Goal: Transaction & Acquisition: Purchase product/service

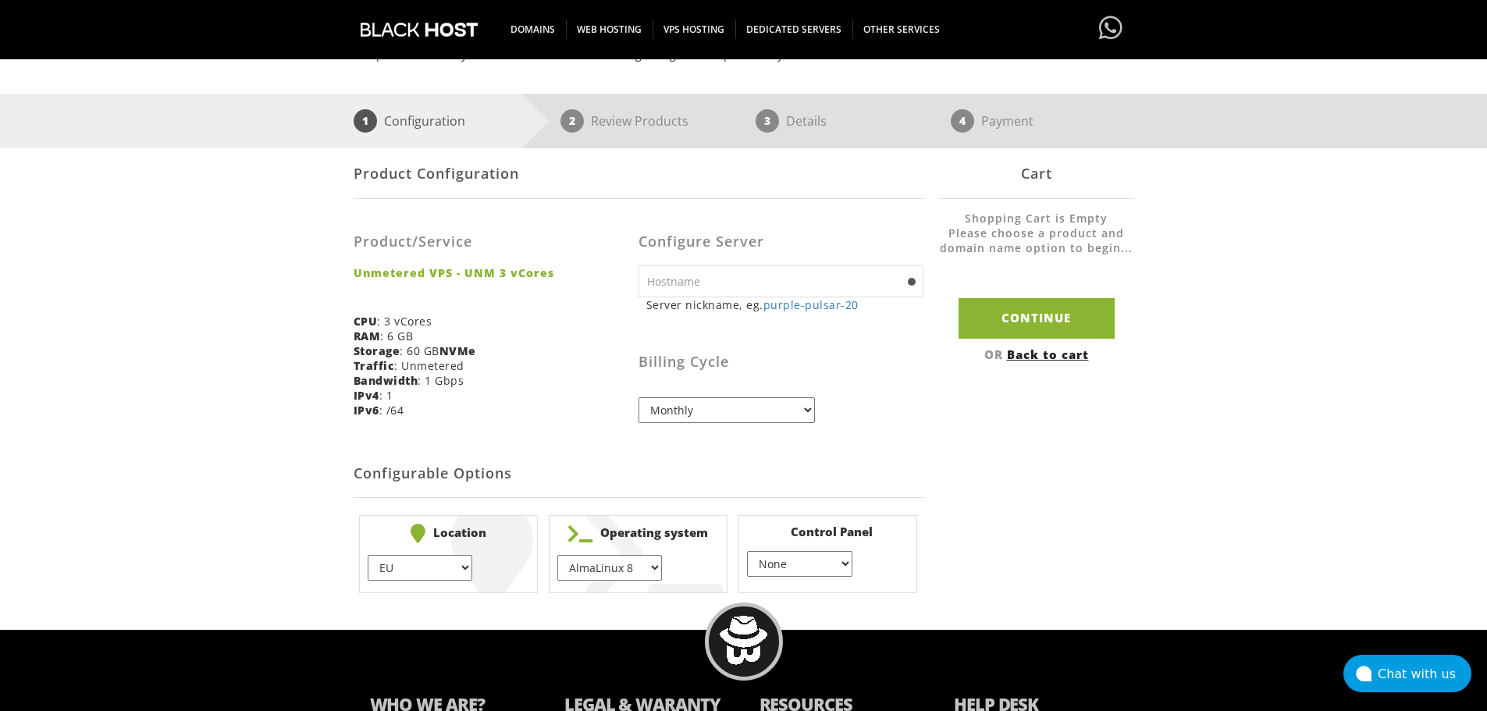
scroll to position [312, 0]
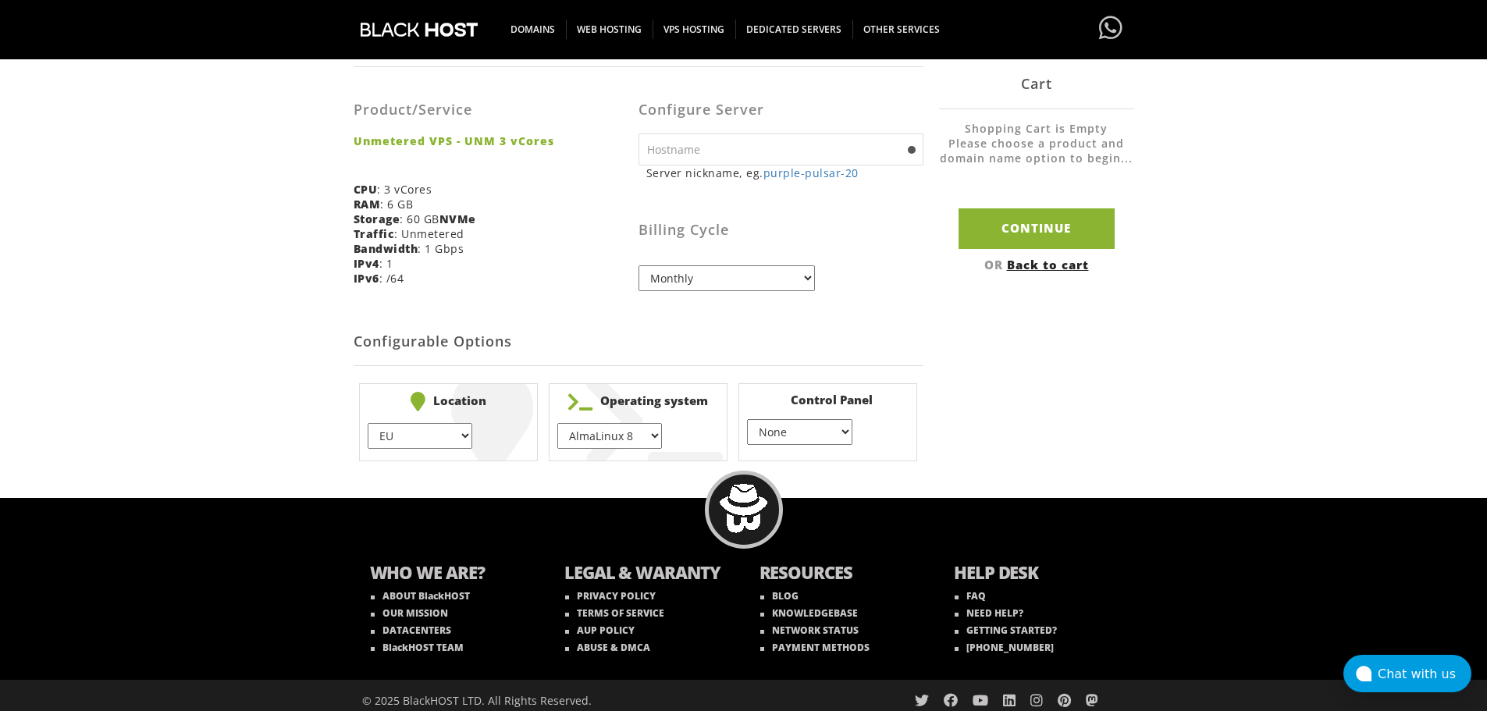
click at [629, 431] on select "AlmaLinux 8 } AlmaLinux 9 } AlmaLinux 10 } Rocky Linux 8 } Rocky Linux 9 } Cent…" at bounding box center [609, 436] width 105 height 26
select select "1148"
click at [557, 423] on select "AlmaLinux 8 } AlmaLinux 9 } AlmaLinux 10 } Rocky Linux 8 } Rocky Linux 9 } Cent…" at bounding box center [609, 436] width 105 height 26
click at [829, 425] on select "None } Virtualmin } Cpanel } DirectAdmin }" at bounding box center [799, 432] width 105 height 26
click at [747, 419] on select "None } Virtualmin } Cpanel } DirectAdmin }" at bounding box center [799, 432] width 105 height 26
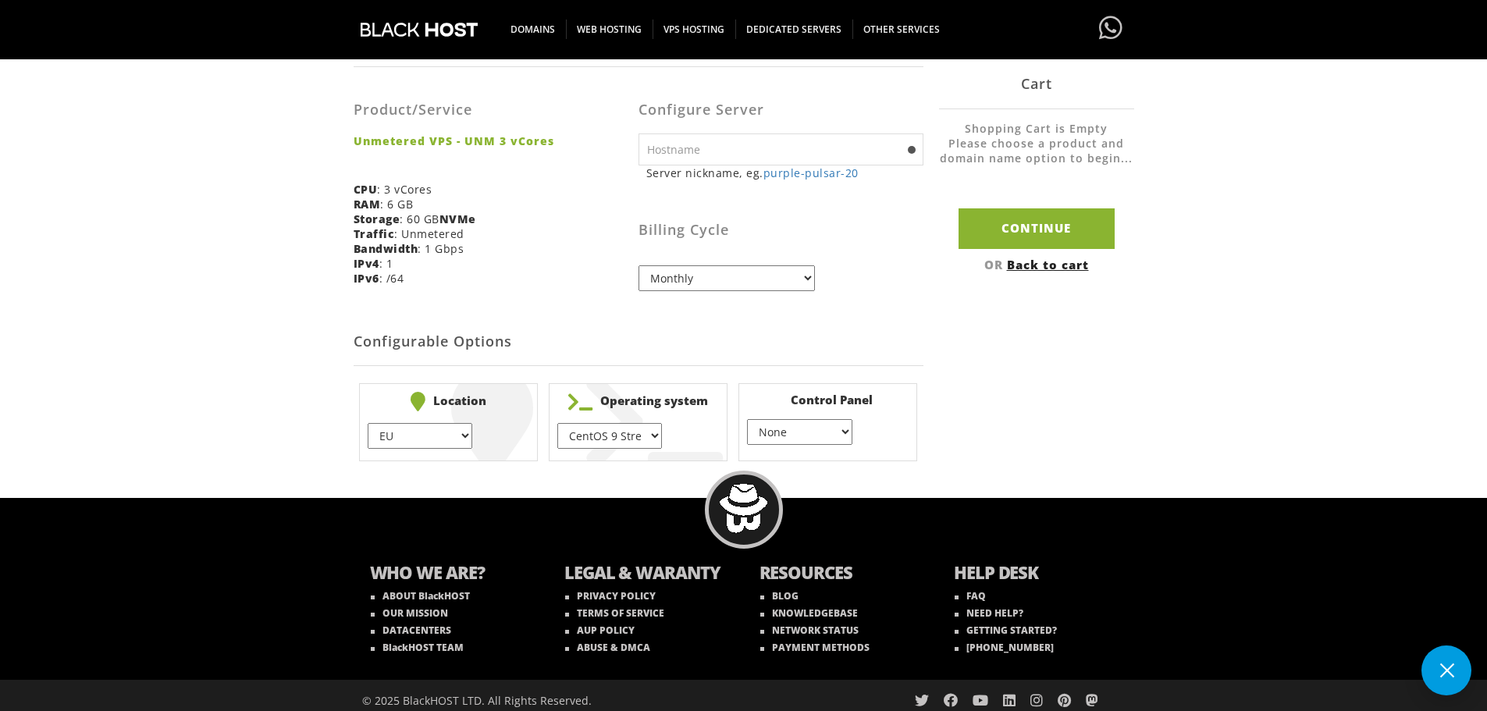
click at [457, 434] on select "EU } USA } London } Amsterdam } Vienna } Chicago }" at bounding box center [420, 436] width 105 height 26
click at [368, 423] on select "EU } USA } London } Amsterdam } Vienna } Chicago }" at bounding box center [420, 436] width 105 height 26
click at [1066, 233] on input "Continue" at bounding box center [1036, 228] width 156 height 40
type input "purple-pulsar-20"
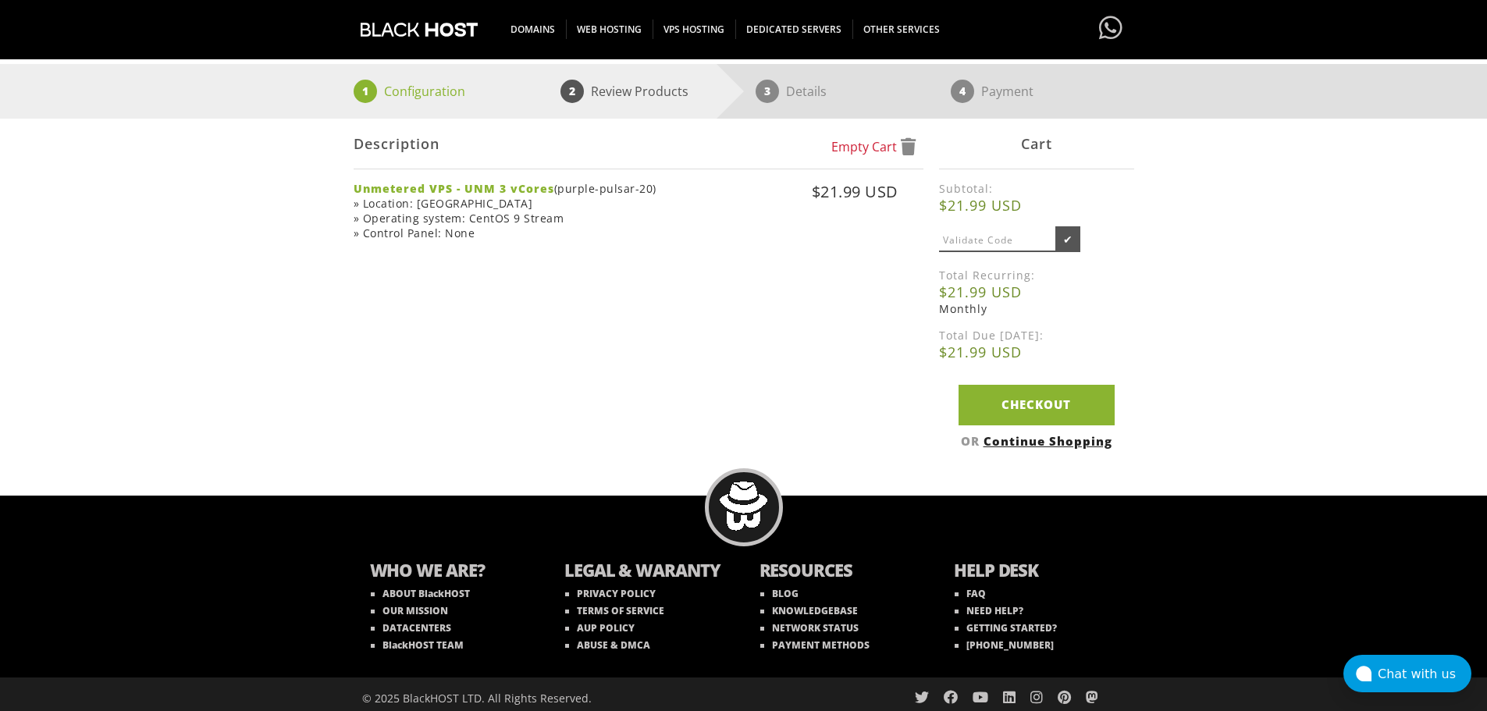
scroll to position [218, 0]
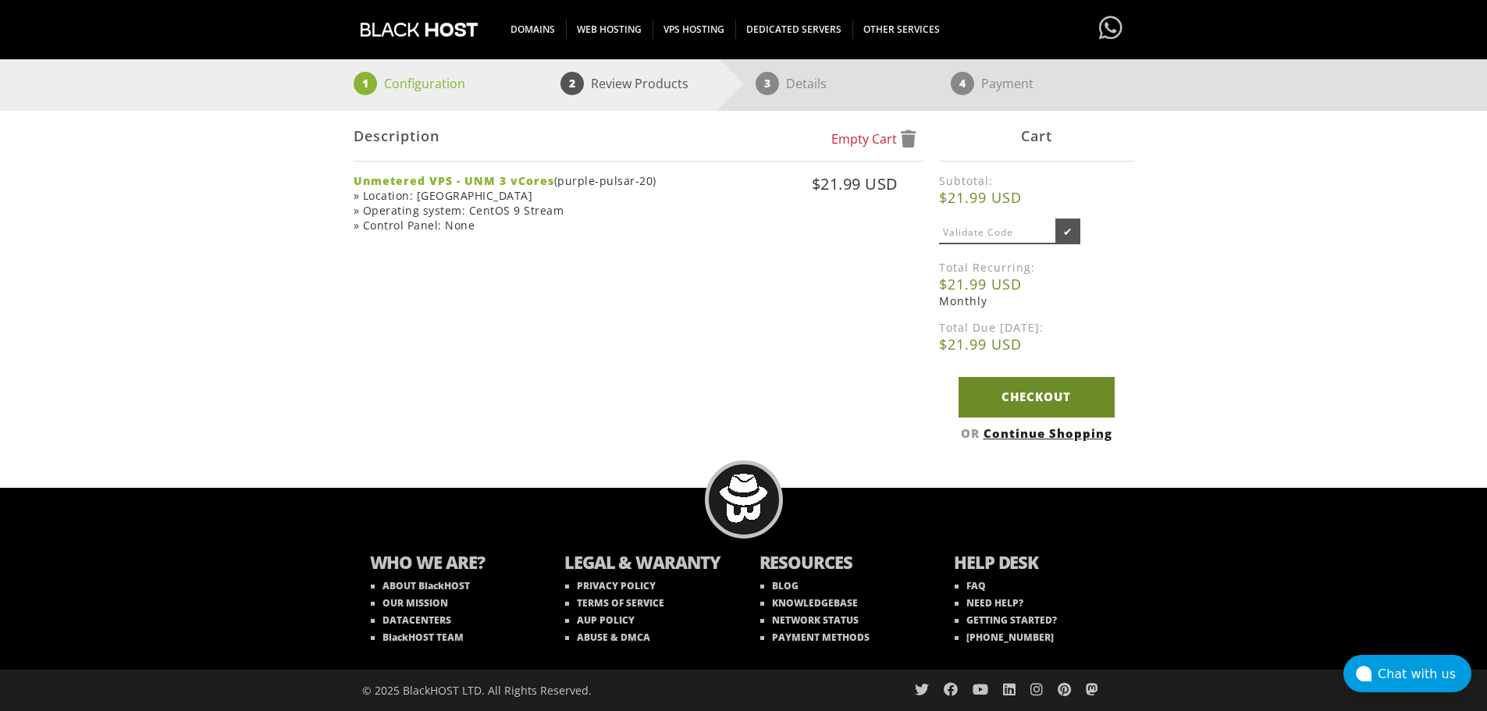
click at [1075, 403] on link "Checkout" at bounding box center [1036, 397] width 156 height 40
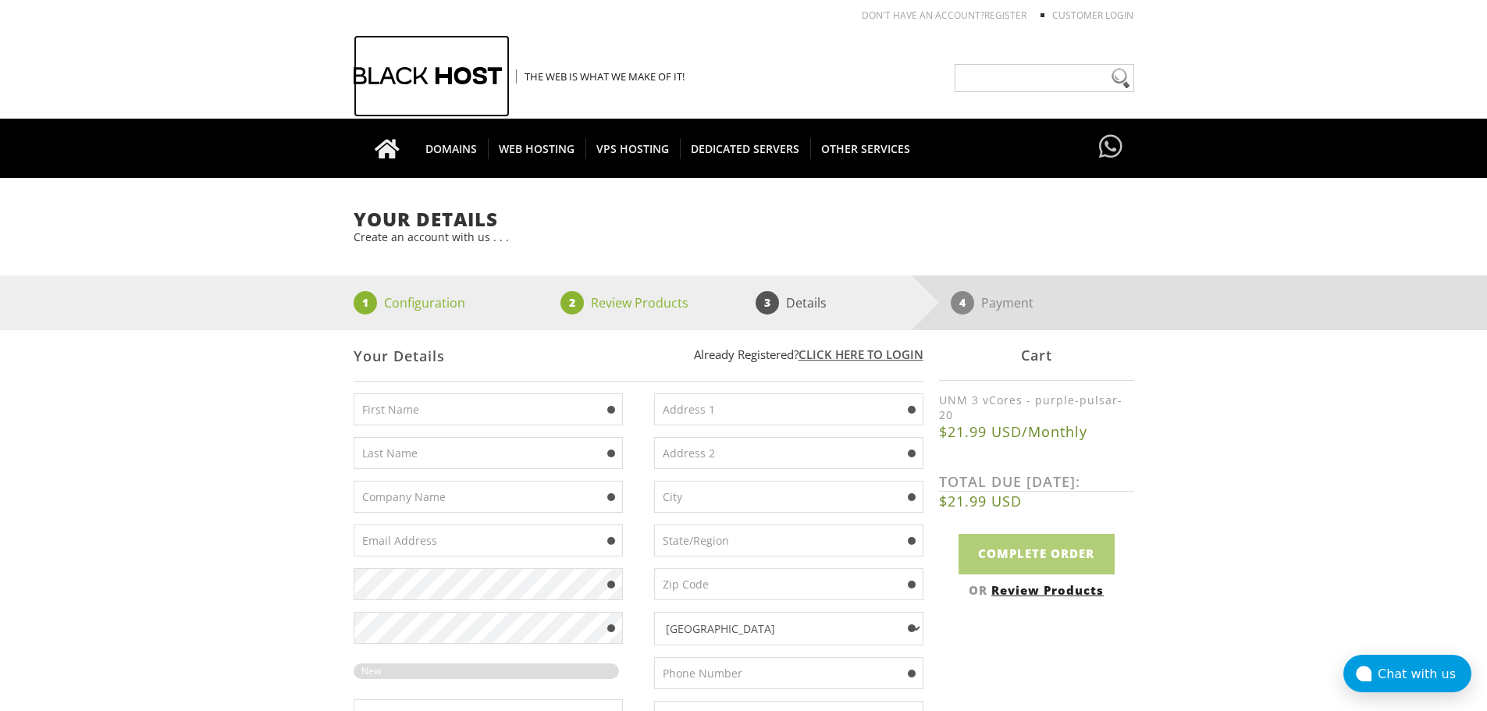
click at [457, 74] on div at bounding box center [432, 76] width 156 height 82
